Goal: Check status: Check status

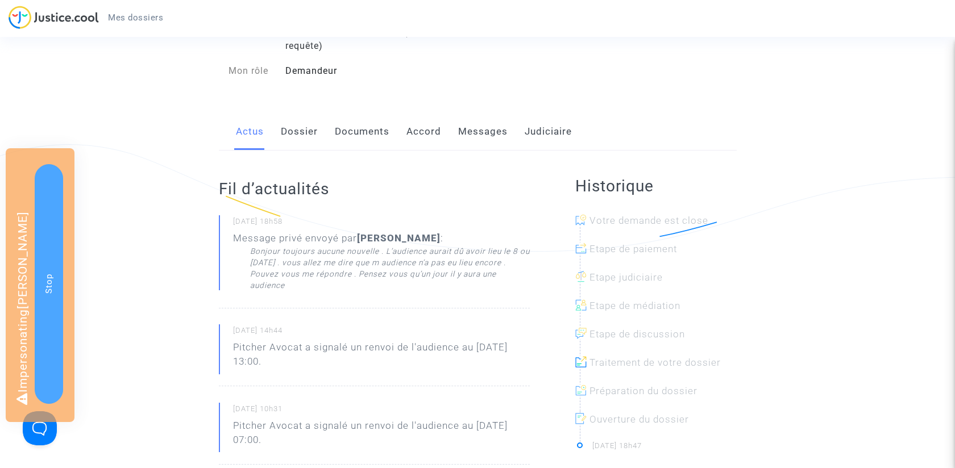
scroll to position [127, 0]
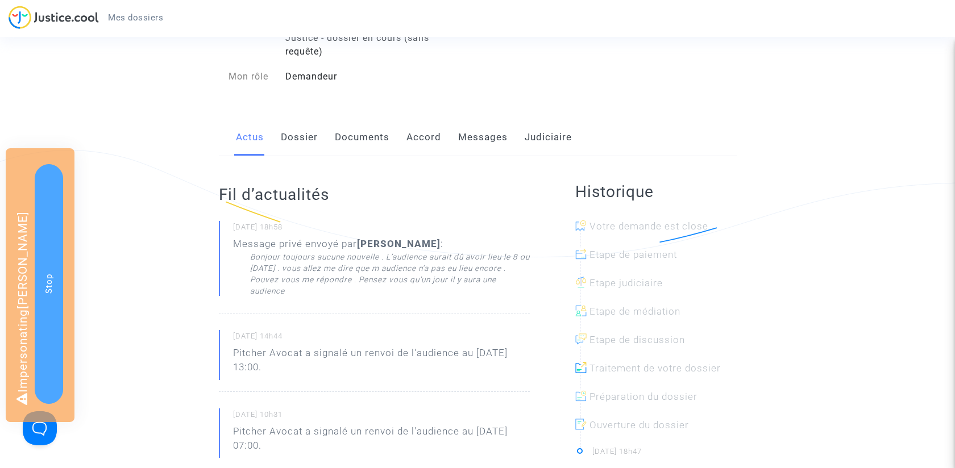
click at [486, 135] on link "Messages" at bounding box center [482, 138] width 49 height 38
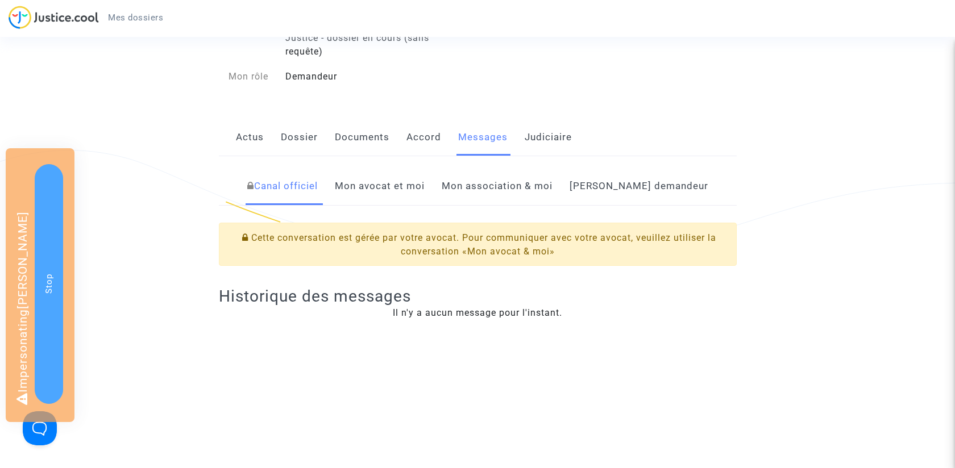
click at [569, 141] on link "Judiciaire" at bounding box center [547, 138] width 47 height 38
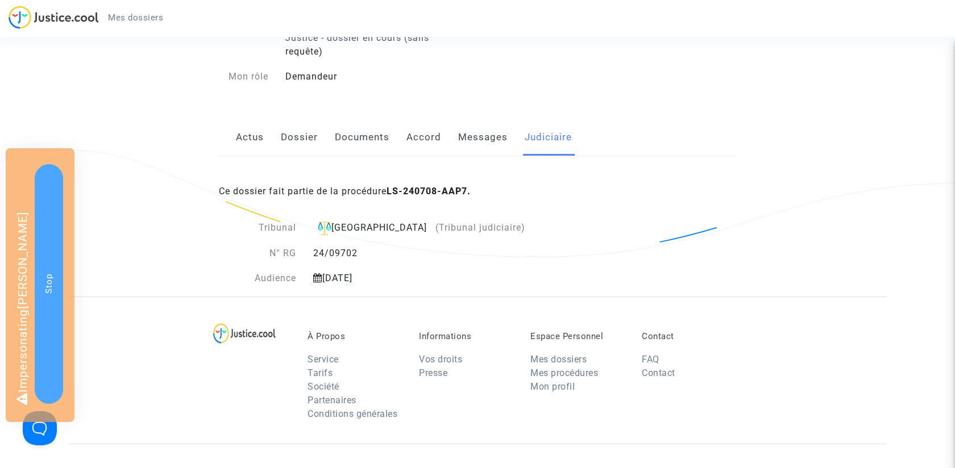
click at [253, 142] on link "Actus" at bounding box center [250, 138] width 28 height 38
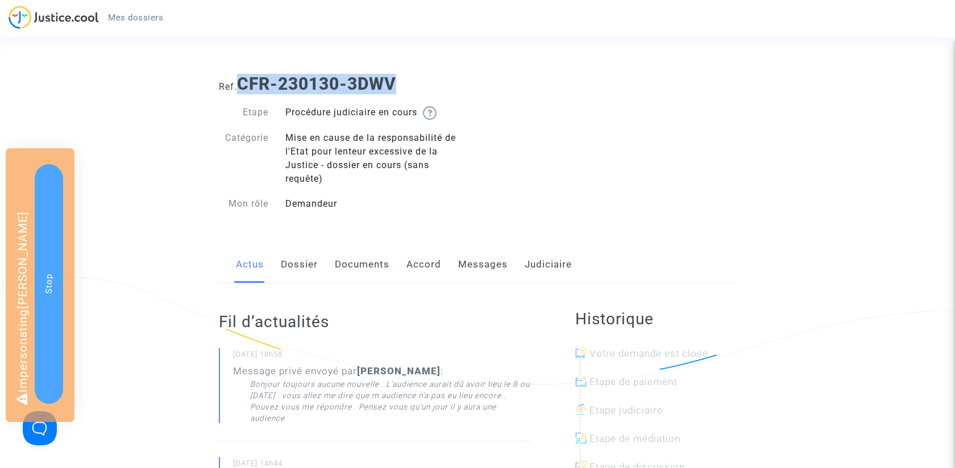
drag, startPoint x: 242, startPoint y: 82, endPoint x: 420, endPoint y: 82, distance: 178.4
click at [420, 82] on h1 "Ref. CFR-230130-3DWV" at bounding box center [478, 84] width 518 height 20
copy b "CFR-230130-3DWV"
